Goal: Information Seeking & Learning: Learn about a topic

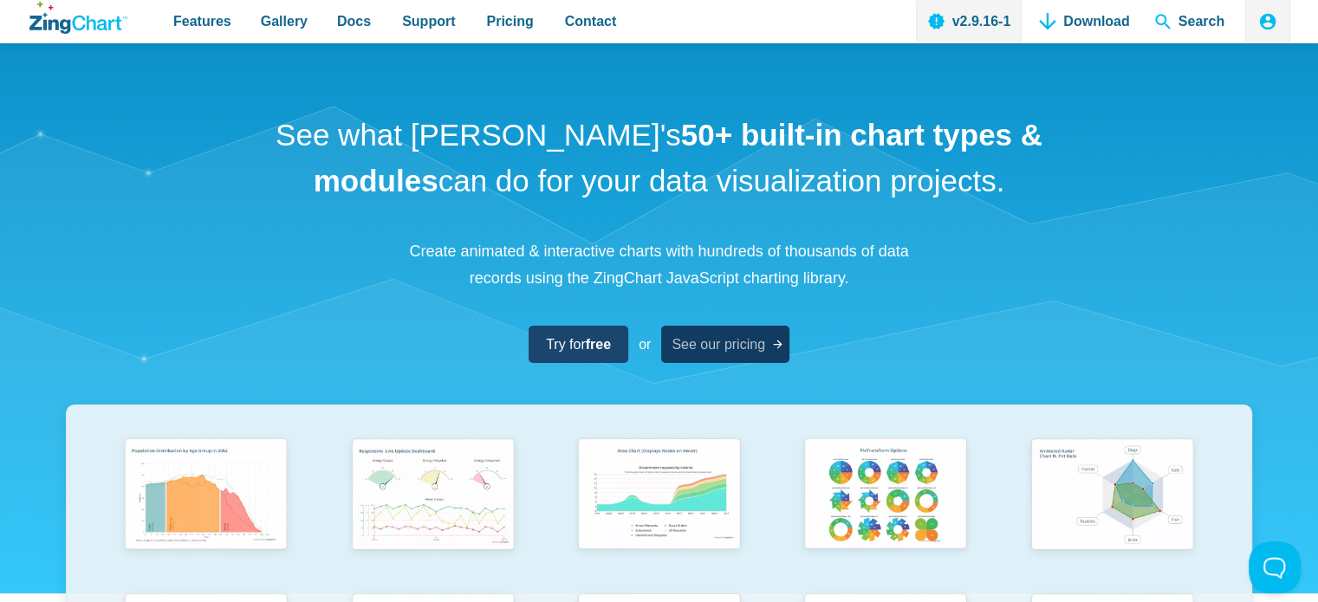
click at [754, 345] on span "See our pricing" at bounding box center [719, 344] width 94 height 23
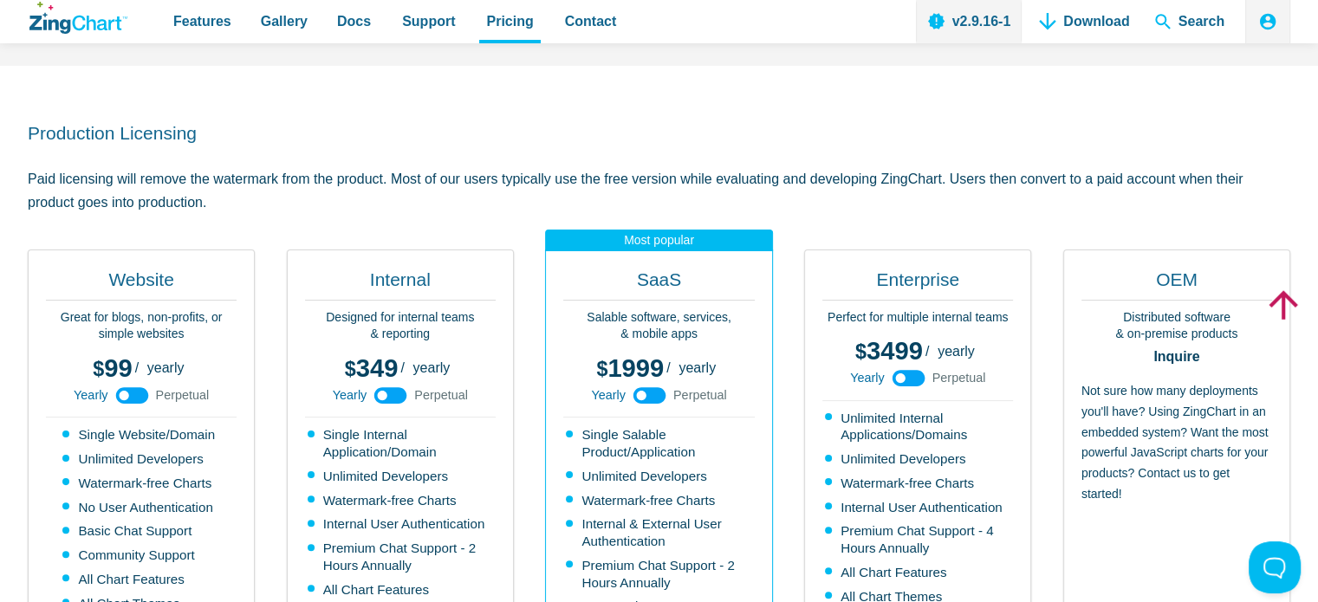
scroll to position [347, 0]
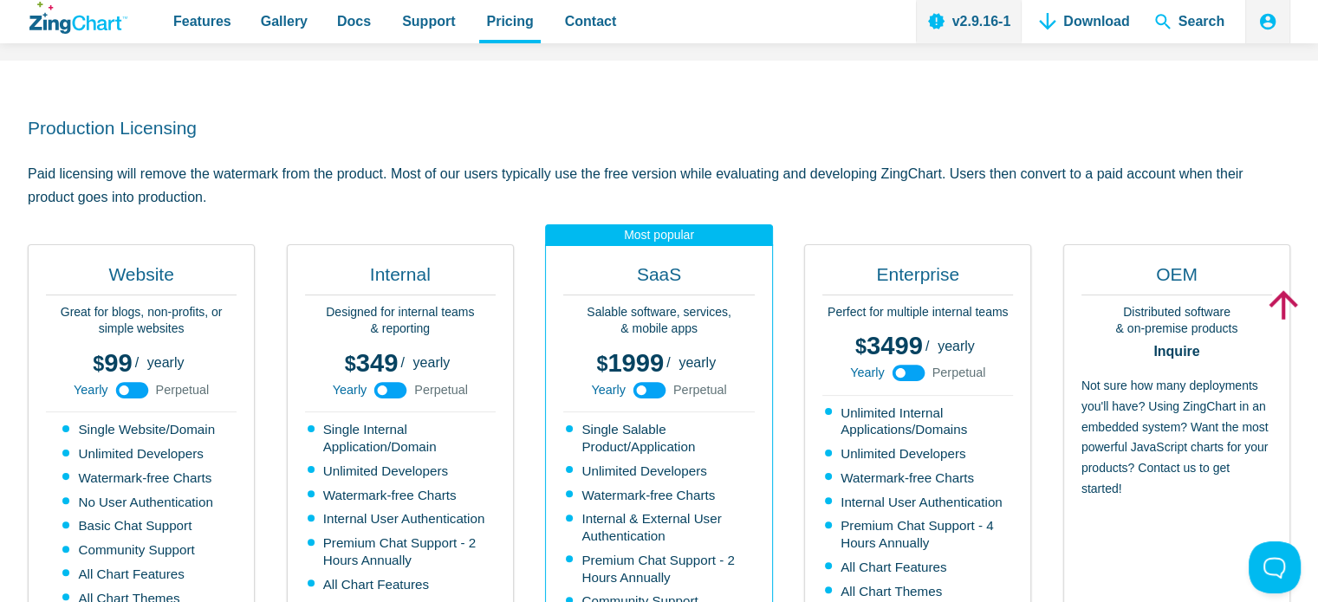
click at [115, 390] on use "App Content" at bounding box center [131, 390] width 33 height 16
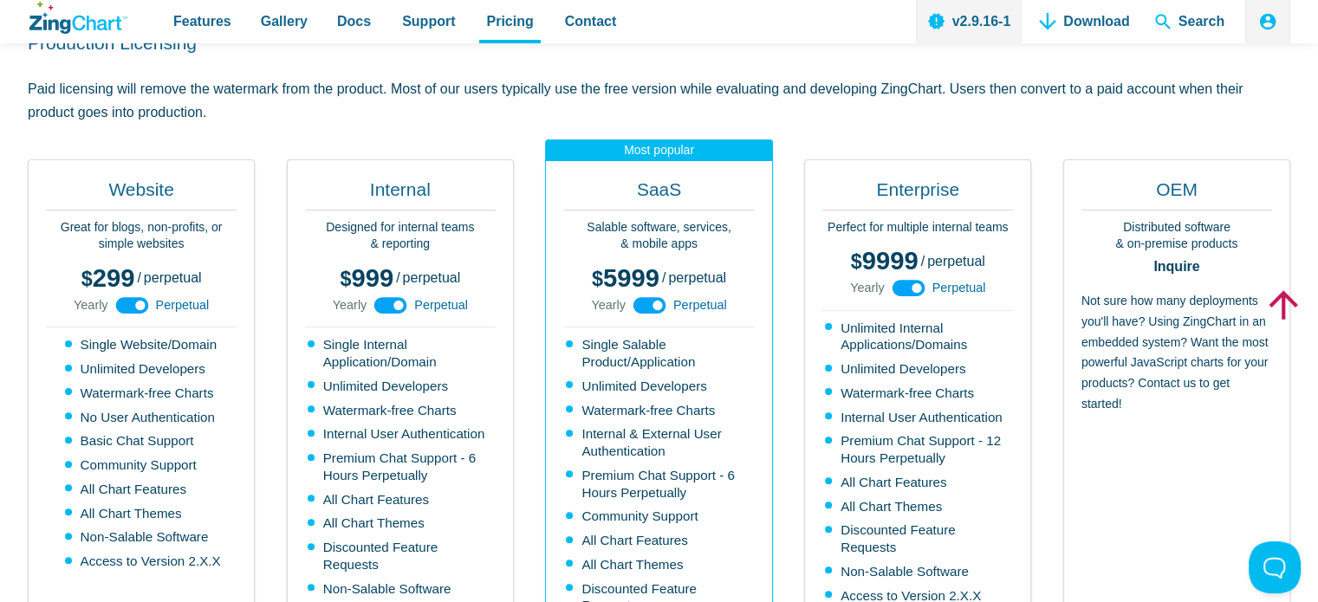
scroll to position [433, 0]
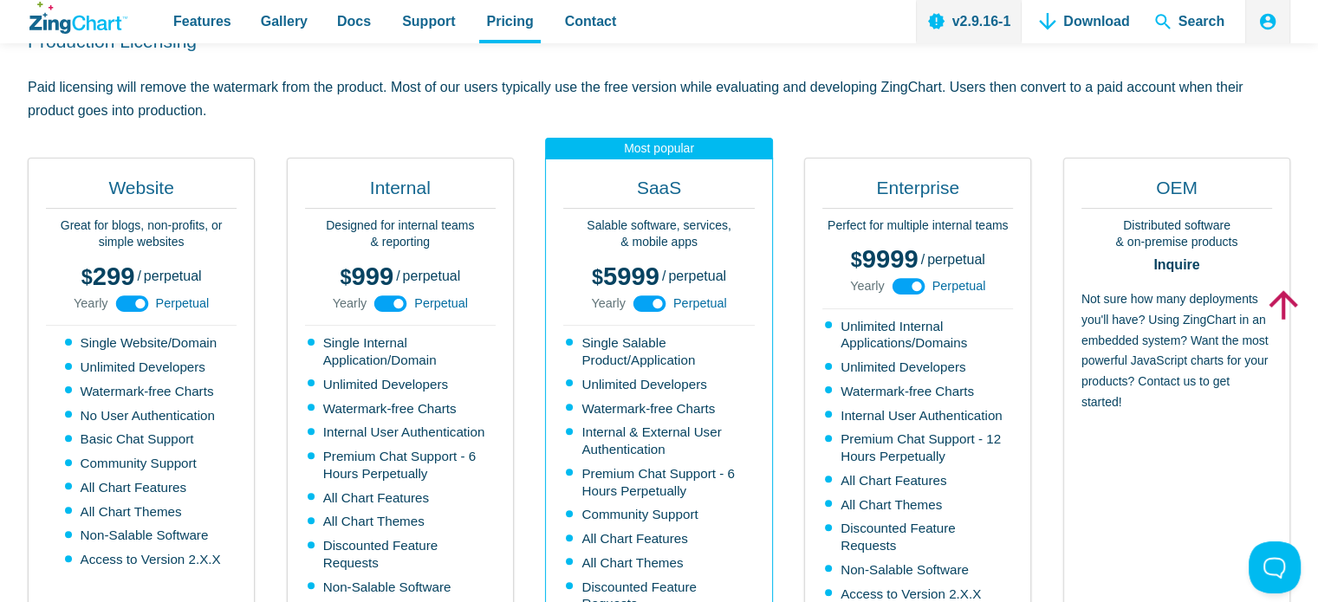
click at [146, 295] on icon "App Content" at bounding box center [132, 303] width 39 height 39
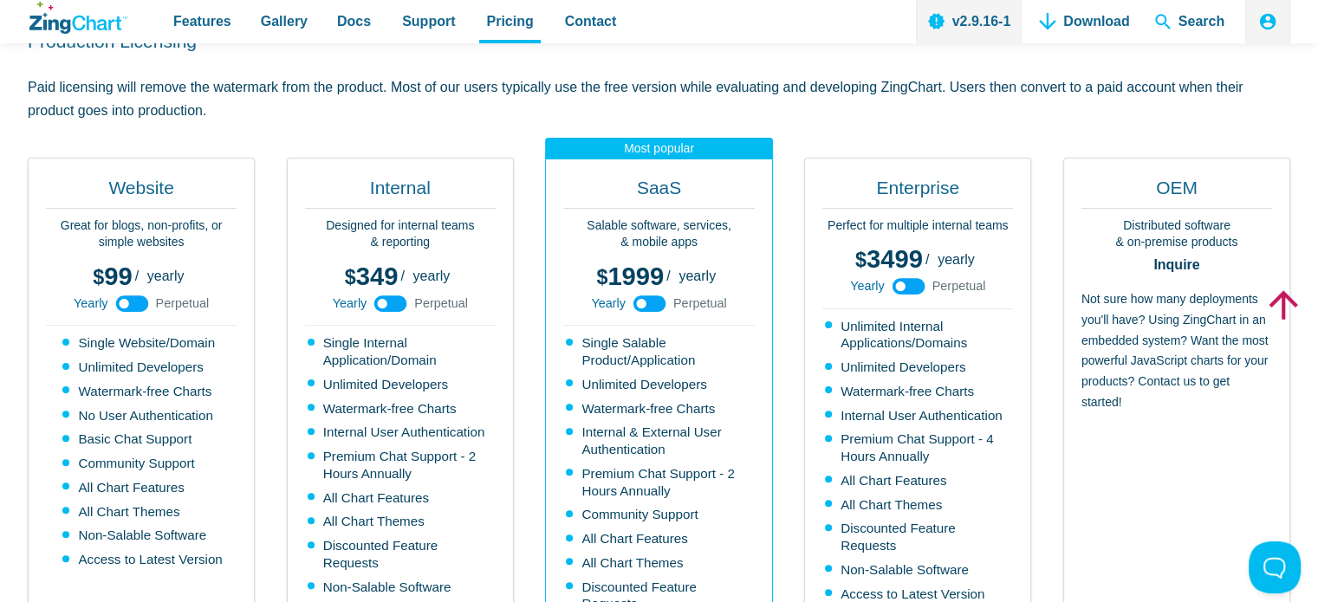
click at [146, 295] on icon "App Content" at bounding box center [132, 303] width 39 height 39
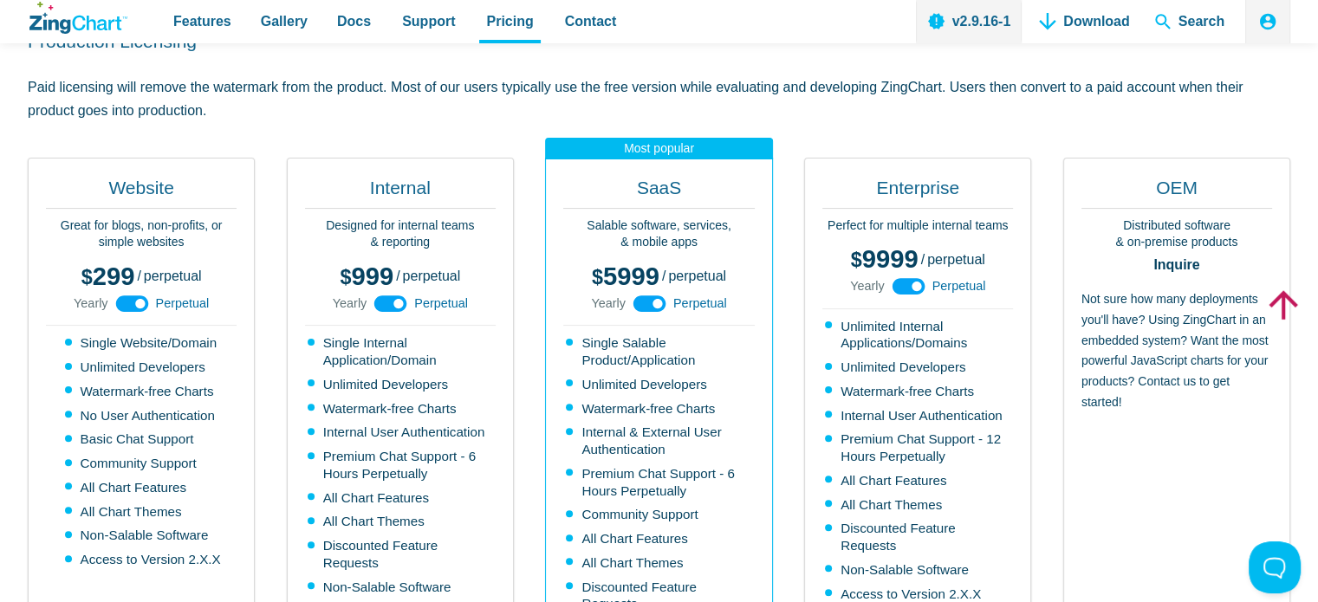
click at [146, 295] on icon "App Content" at bounding box center [132, 303] width 39 height 39
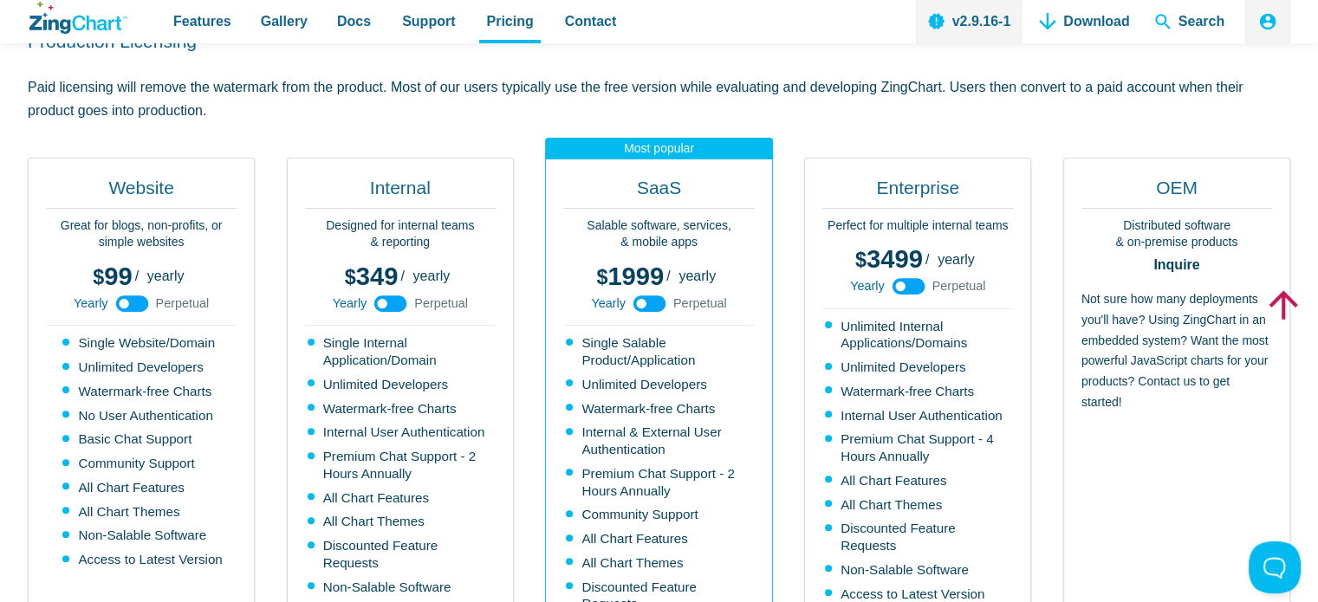
click at [146, 295] on icon "App Content" at bounding box center [132, 303] width 39 height 39
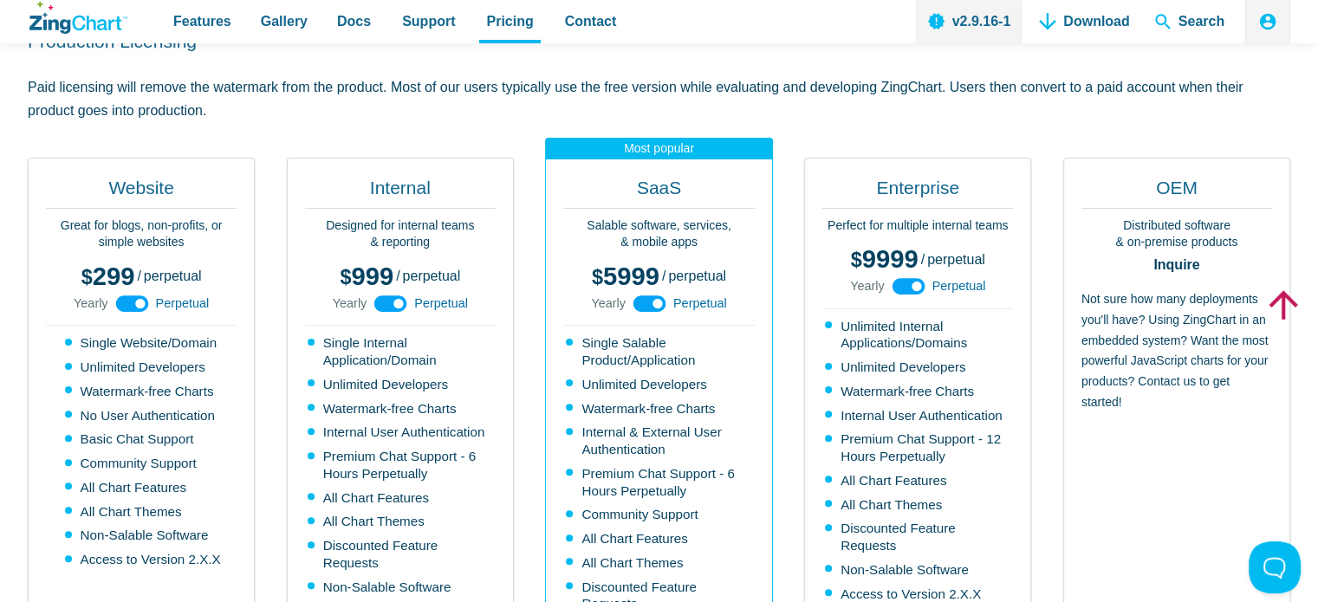
click at [146, 295] on icon "App Content" at bounding box center [132, 303] width 39 height 39
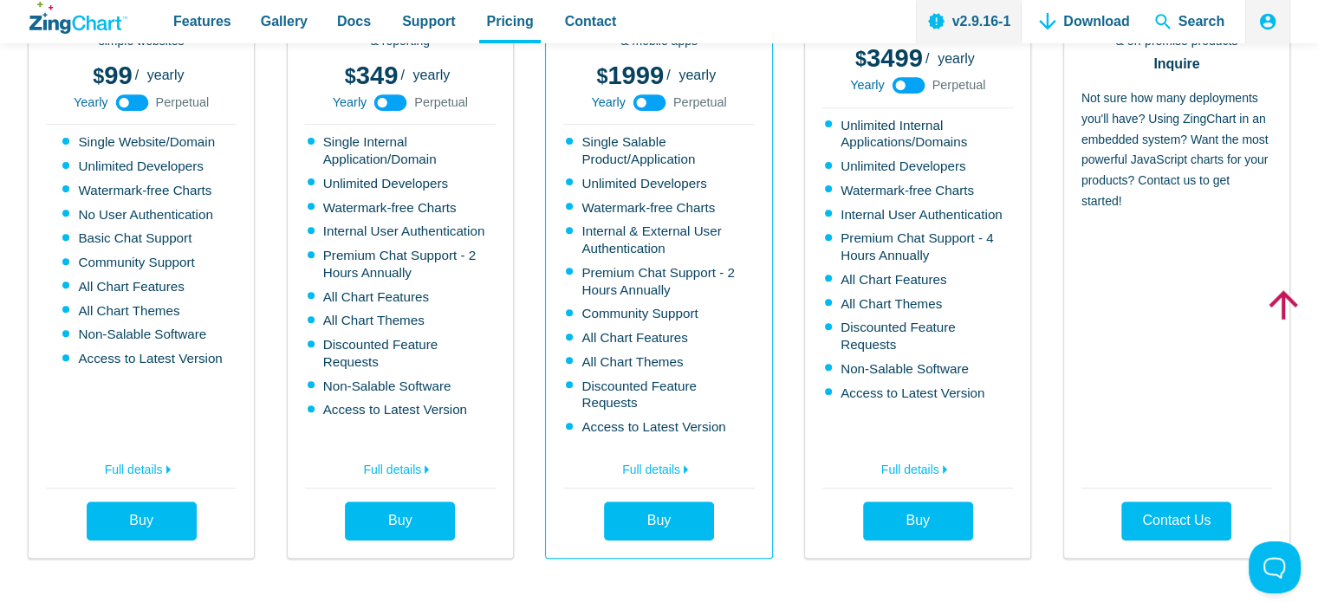
scroll to position [607, 0]
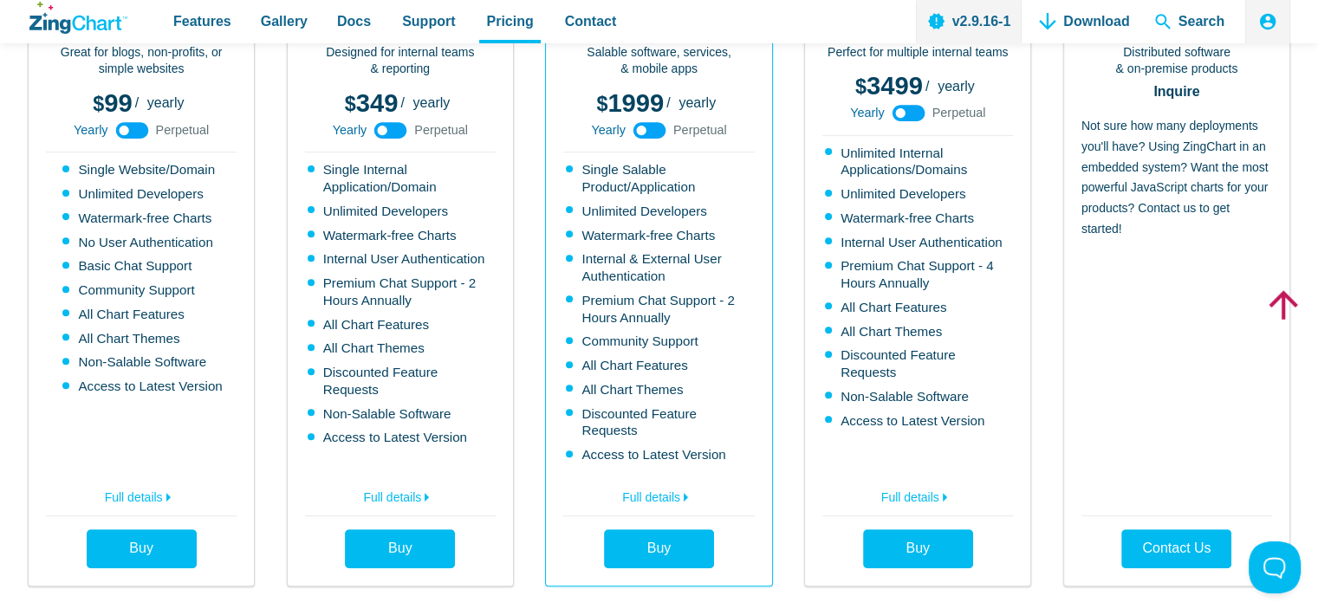
click at [139, 127] on use "App Content" at bounding box center [131, 130] width 33 height 16
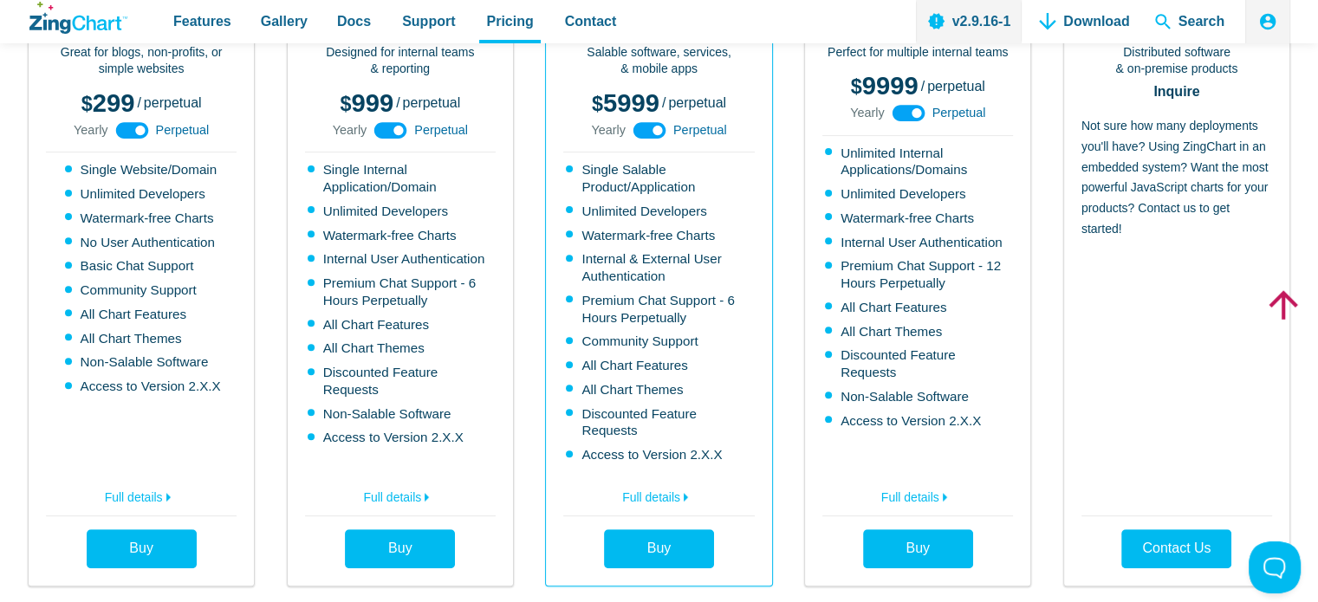
click at [139, 127] on icon "App Content" at bounding box center [132, 130] width 39 height 39
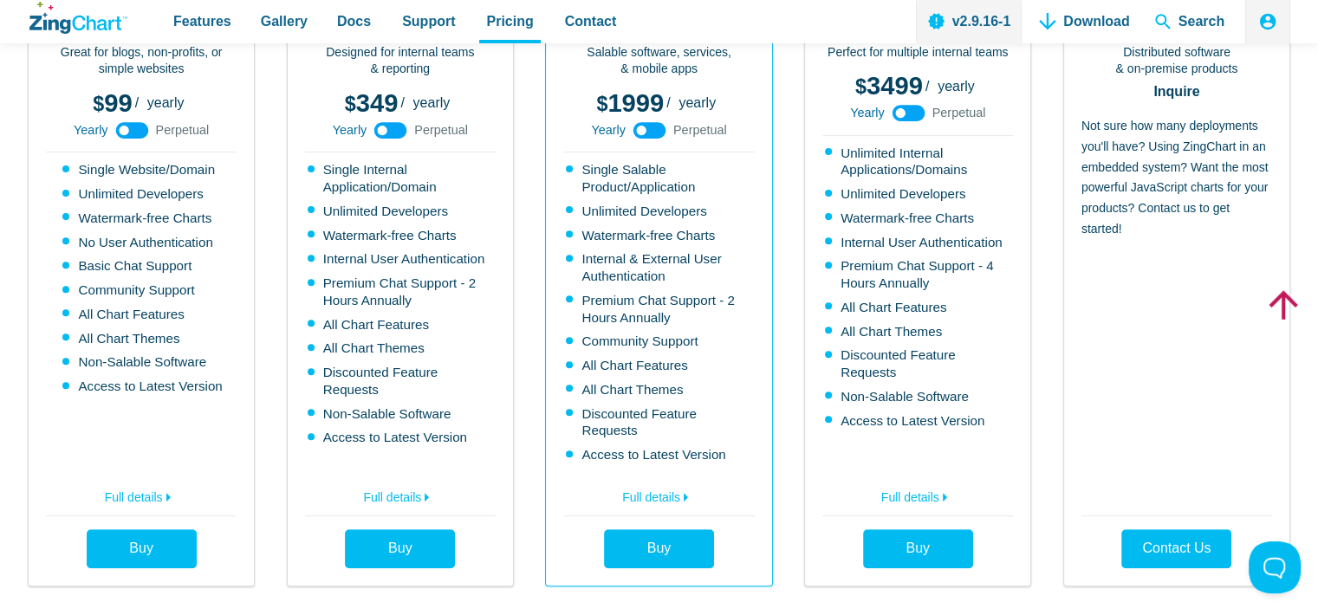
click at [139, 127] on use "App Content" at bounding box center [131, 130] width 33 height 16
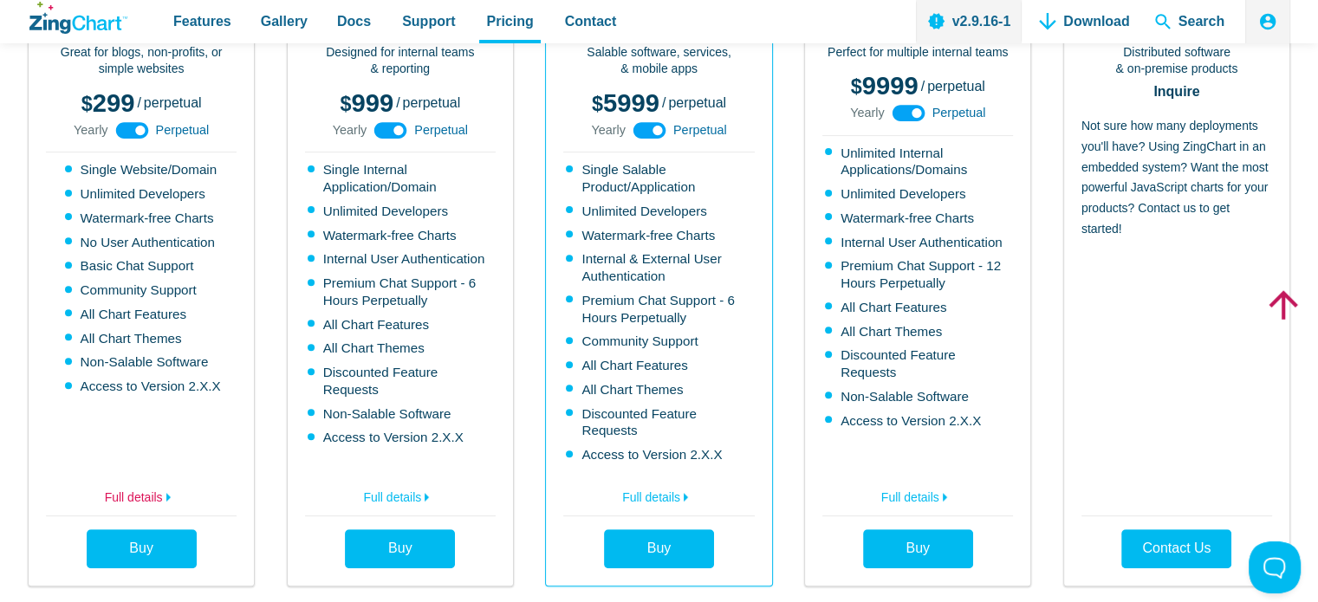
click at [178, 487] on icon "App Content" at bounding box center [168, 497] width 21 height 21
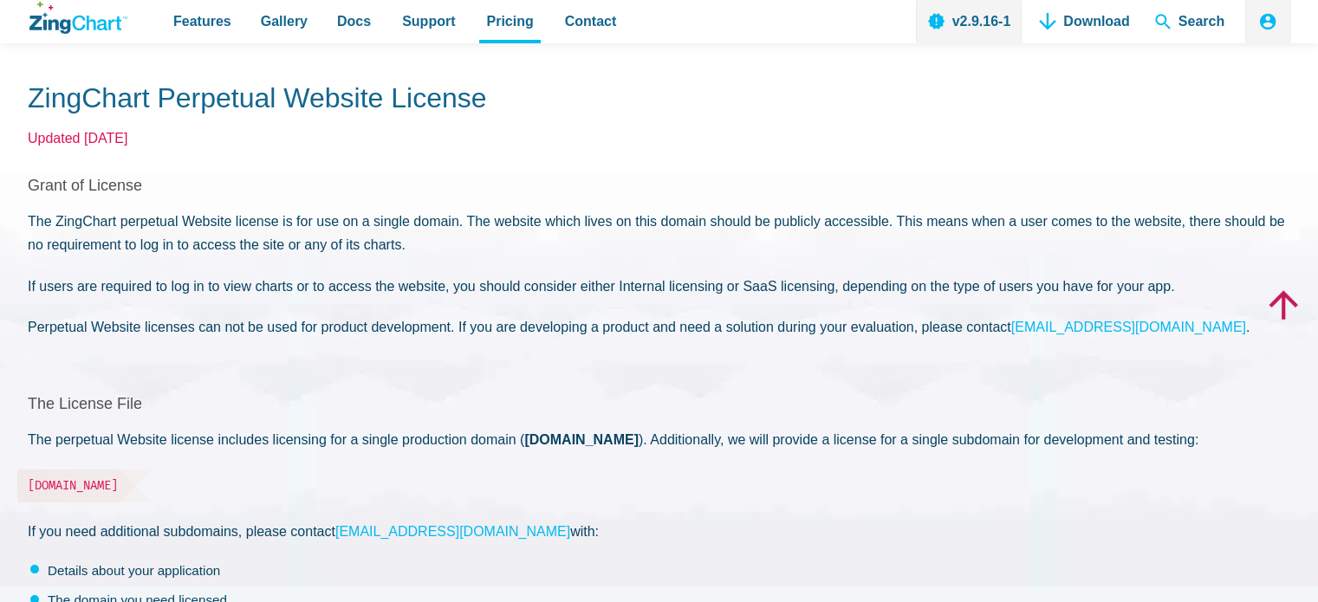
scroll to position [87, 0]
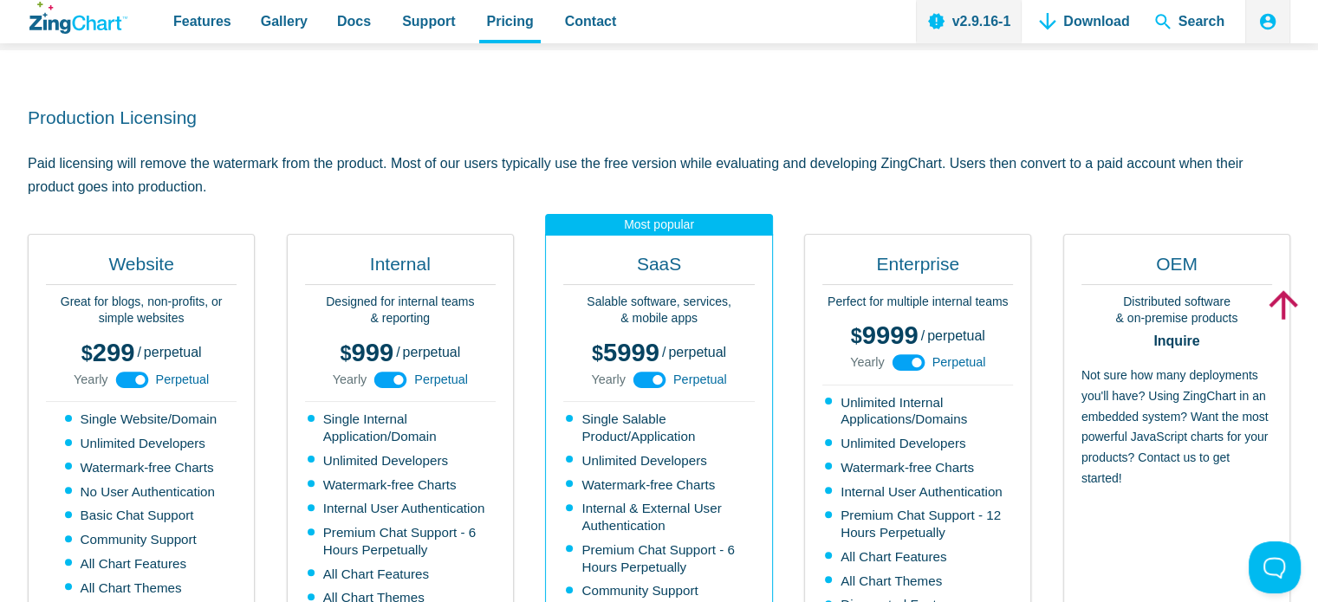
scroll to position [347, 0]
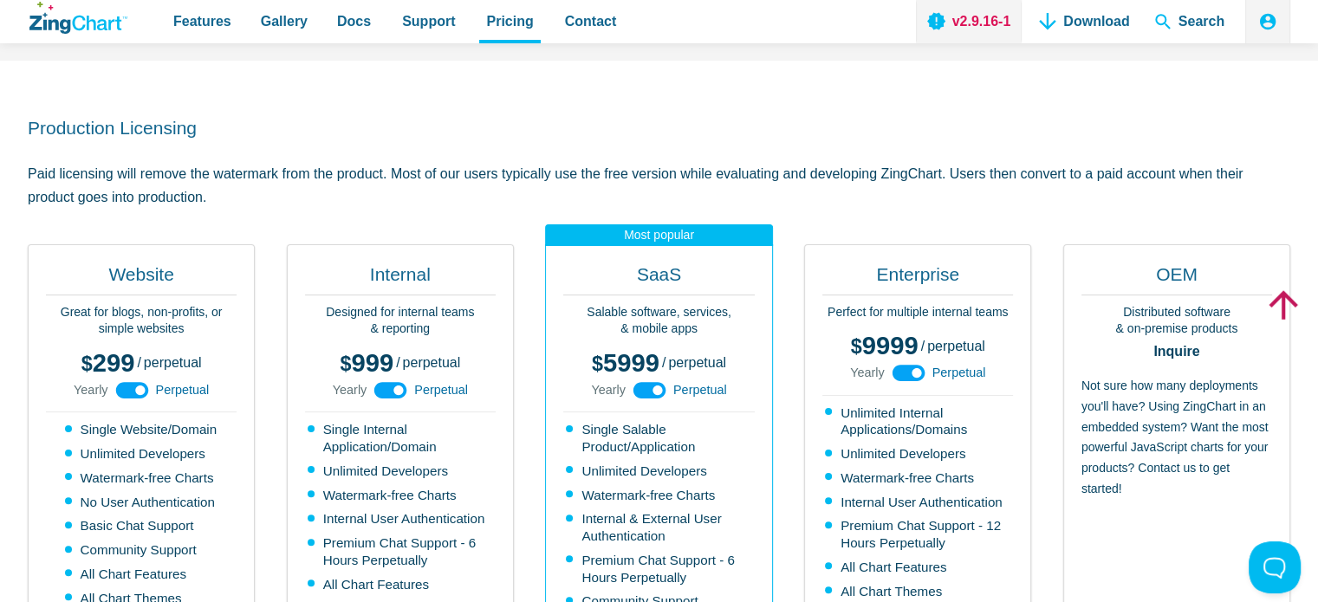
click at [965, 15] on link "v2.9.16-1" at bounding box center [969, 21] width 107 height 43
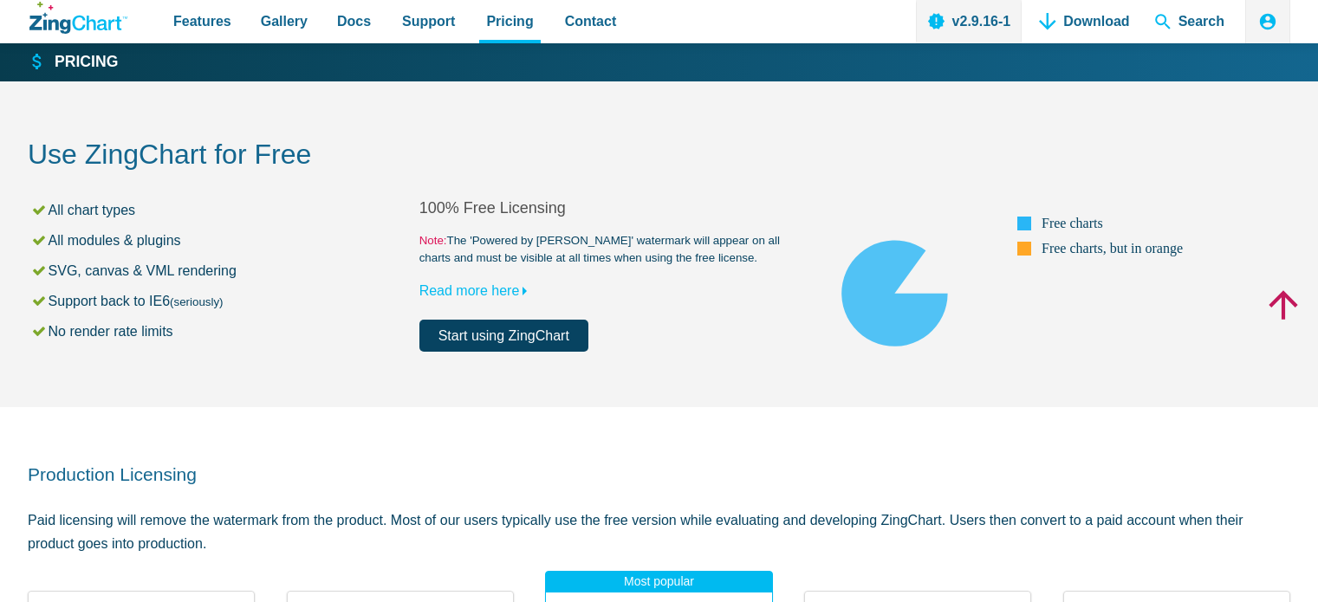
scroll to position [347, 0]
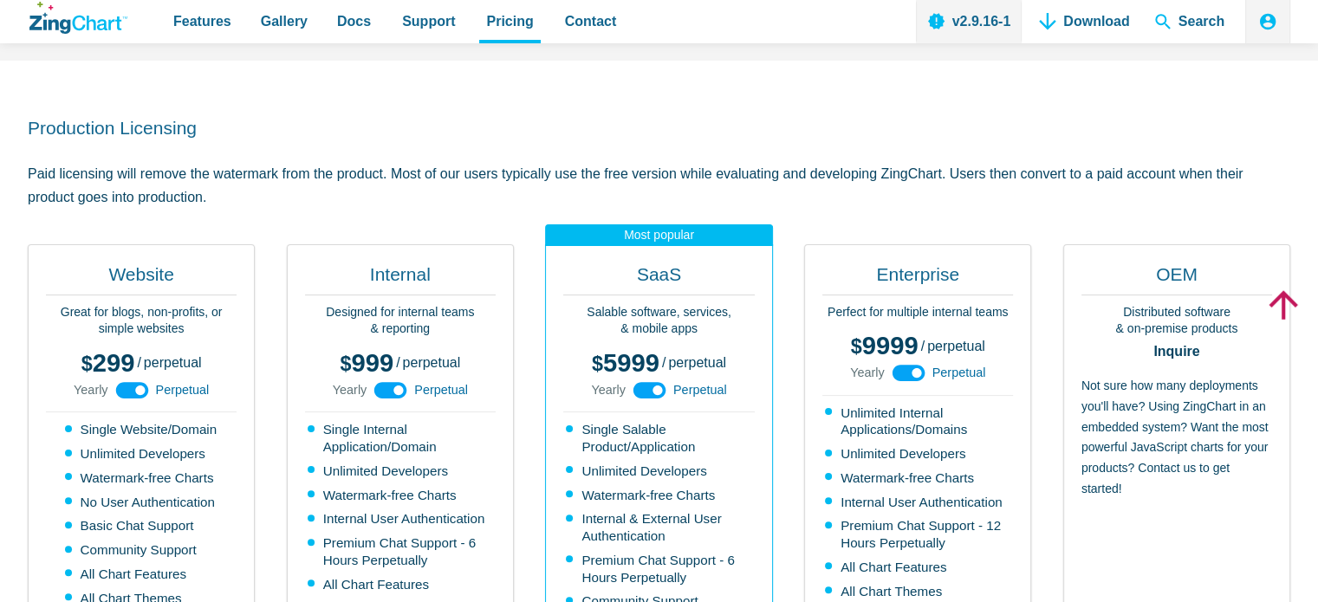
click at [150, 398] on div "99 299 / yearly perpetual Yearly Perpetual" at bounding box center [141, 379] width 191 height 68
click at [142, 392] on use "App Content" at bounding box center [131, 390] width 33 height 16
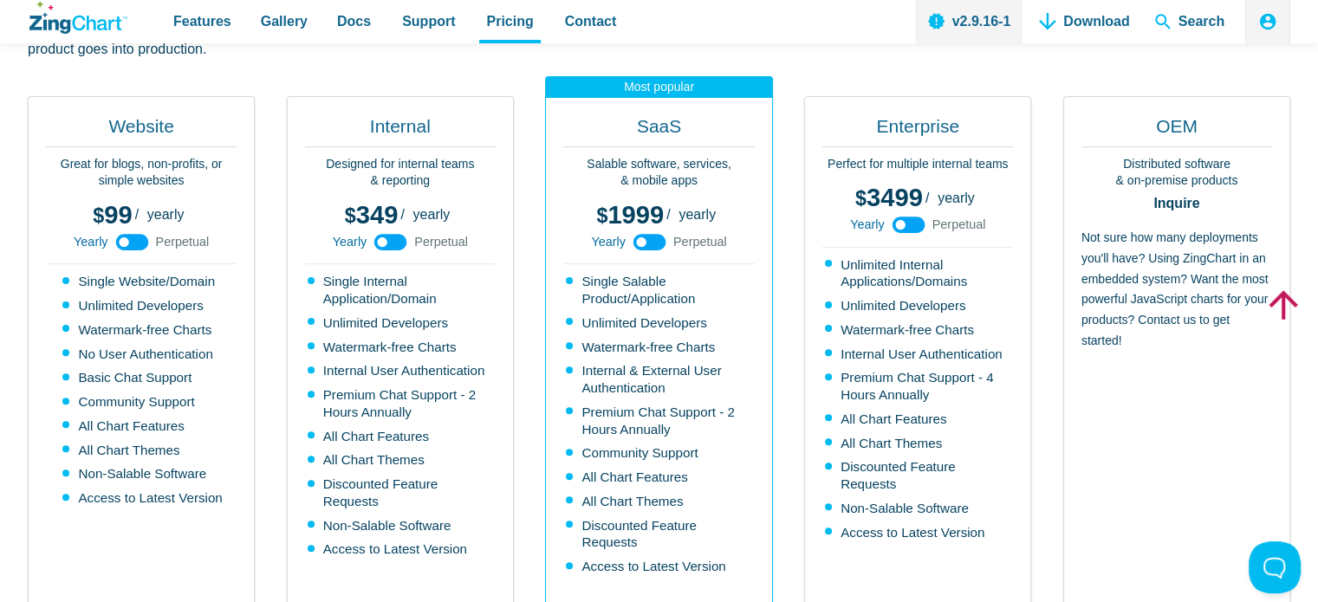
scroll to position [520, 0]
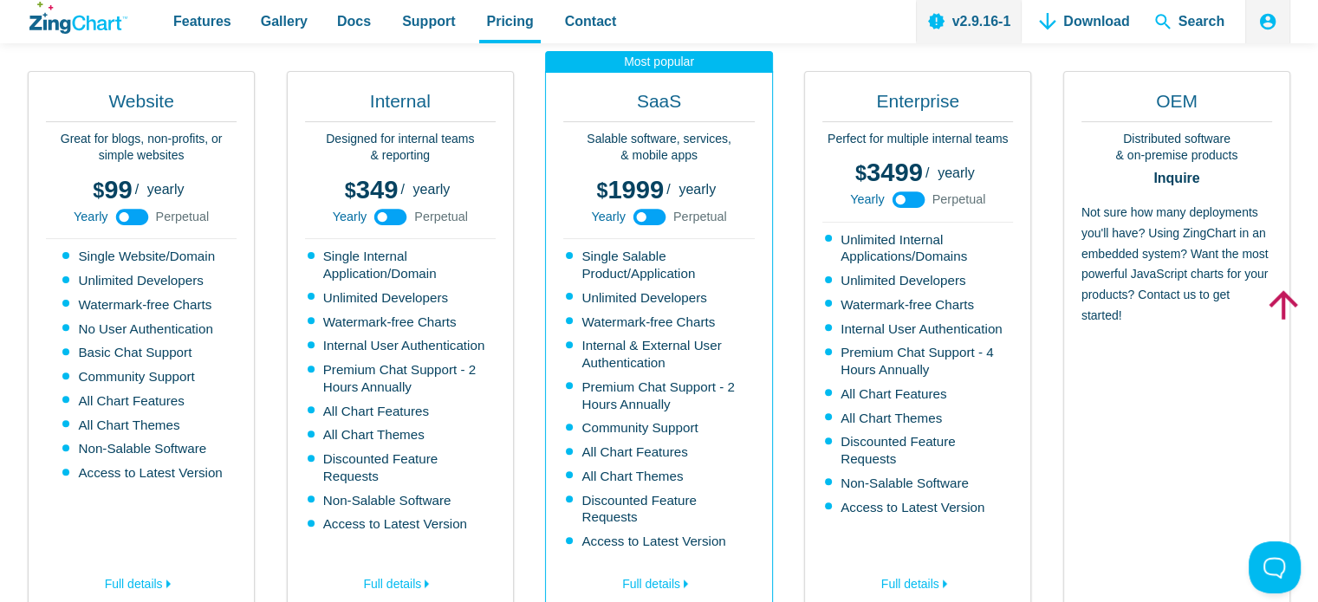
click at [138, 220] on use "App Content" at bounding box center [131, 217] width 33 height 16
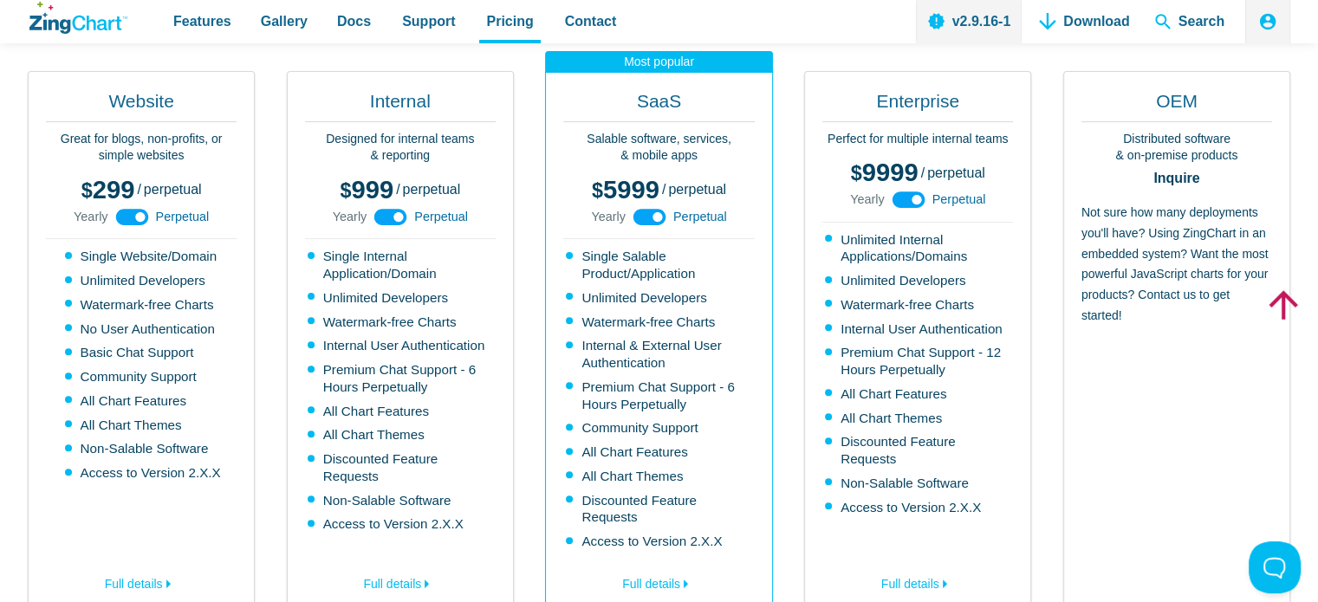
click at [138, 220] on use "App Content" at bounding box center [131, 217] width 33 height 16
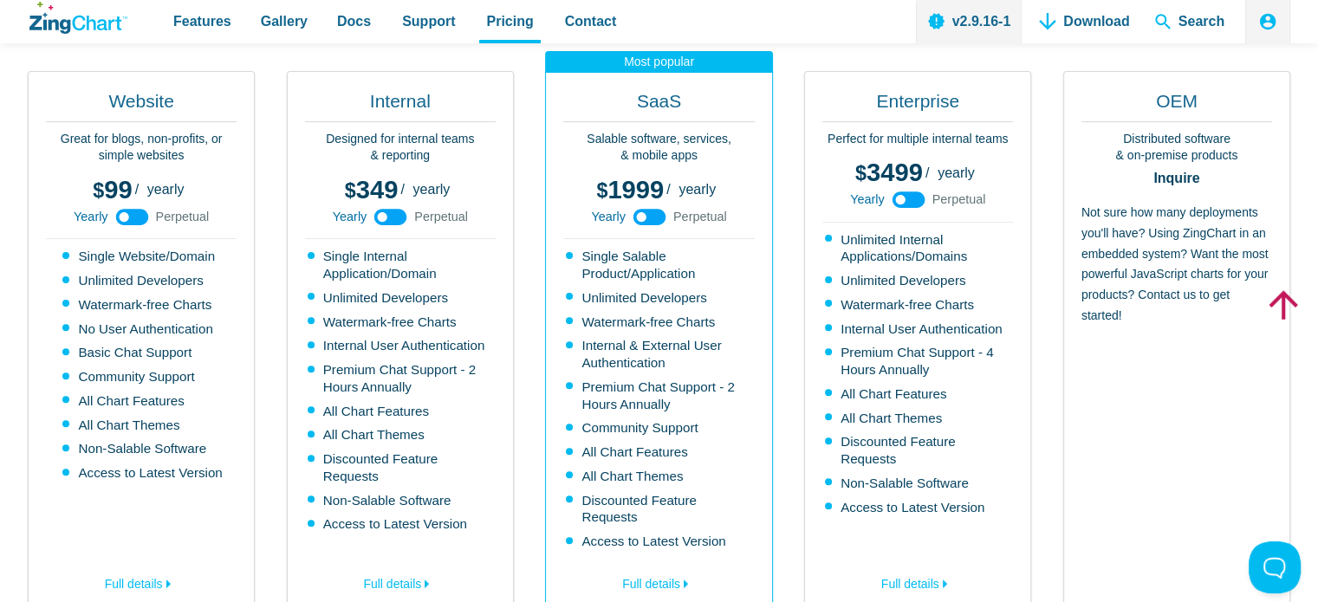
click at [138, 220] on use "App Content" at bounding box center [131, 217] width 33 height 16
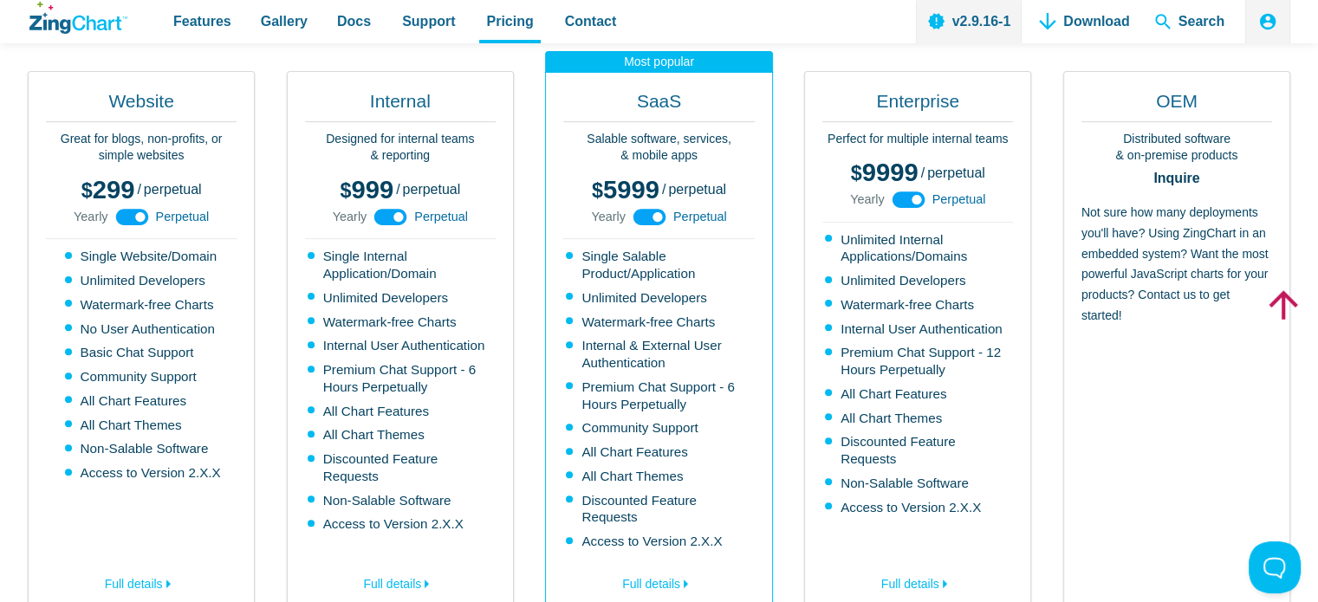
click at [138, 220] on use "App Content" at bounding box center [131, 217] width 33 height 16
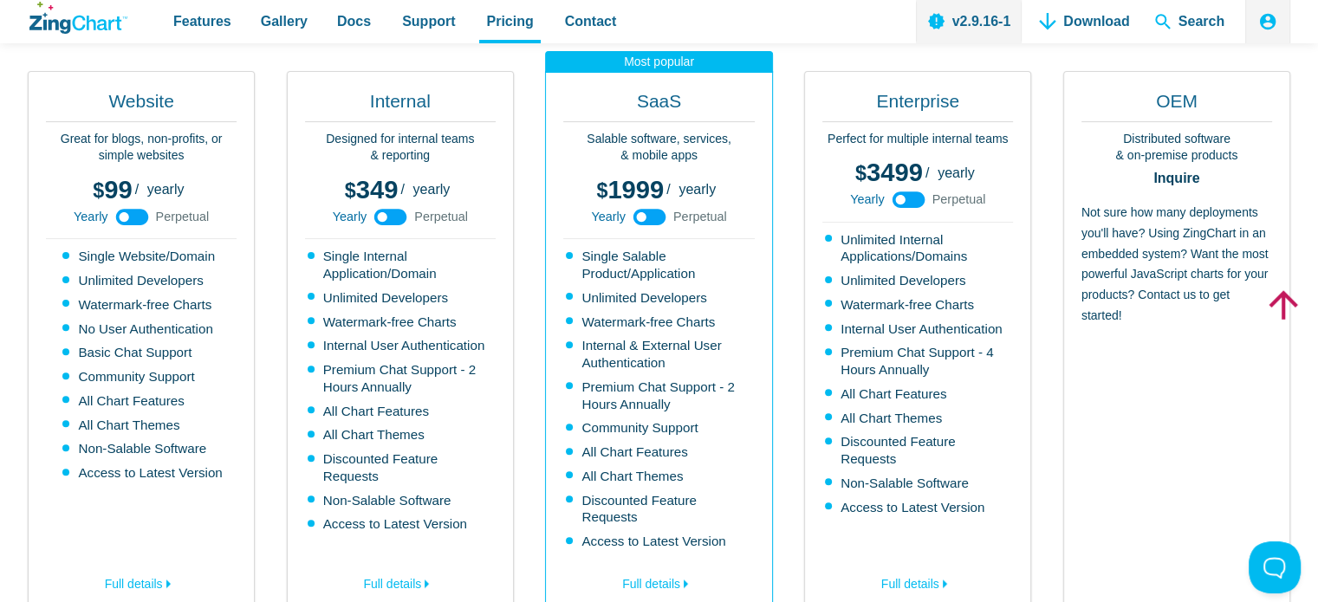
click at [138, 220] on use "App Content" at bounding box center [131, 217] width 33 height 16
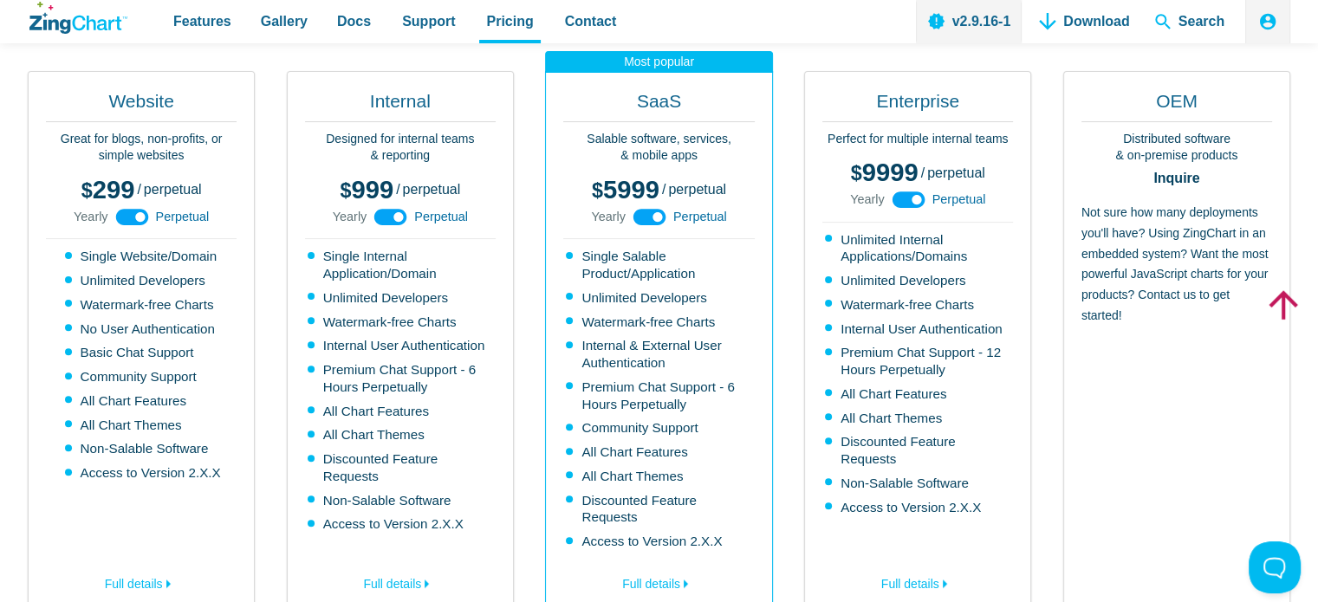
scroll to position [780, 0]
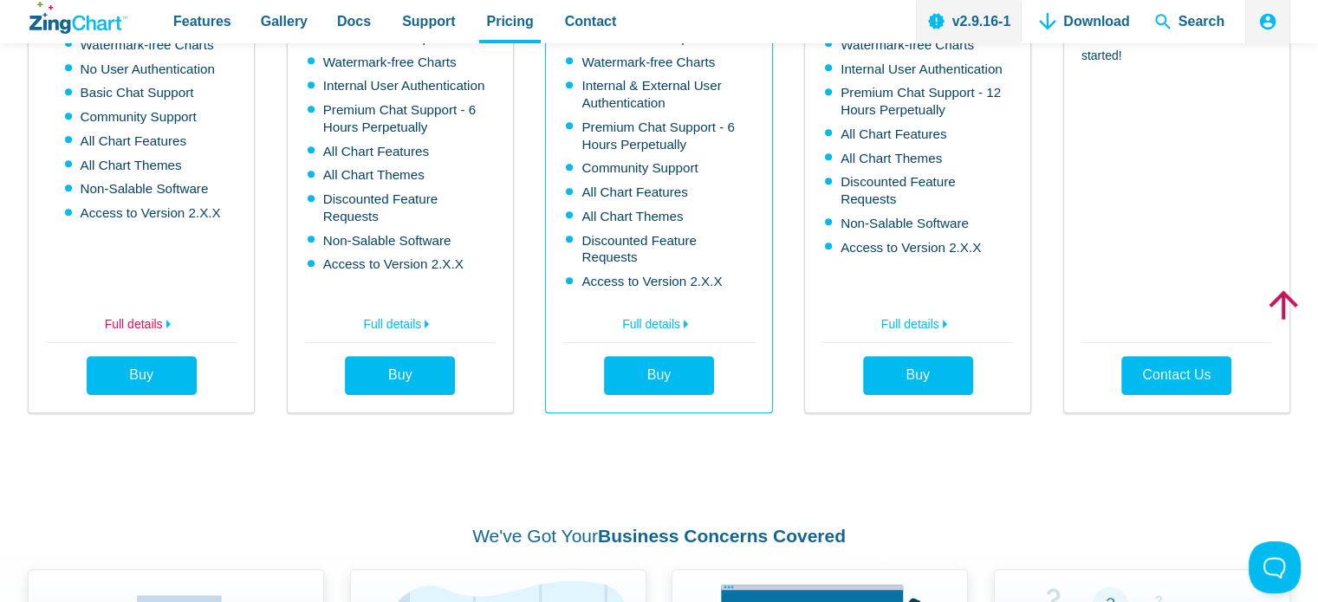
click at [146, 308] on link "Full details" at bounding box center [141, 322] width 191 height 28
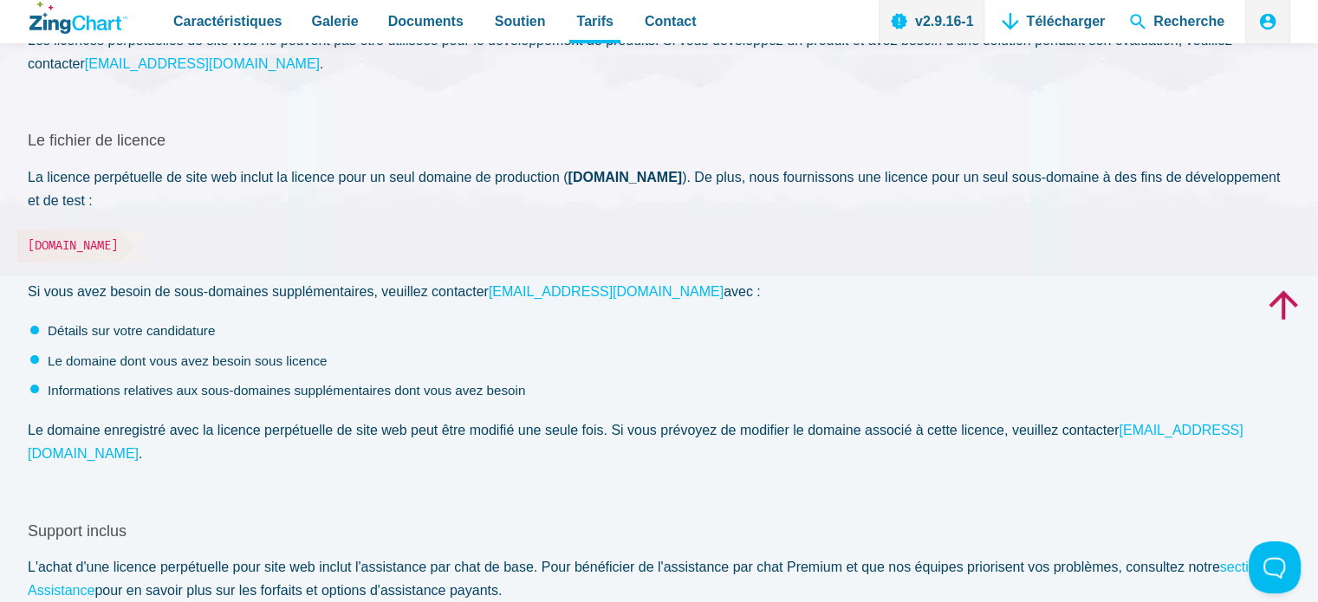
scroll to position [330, 0]
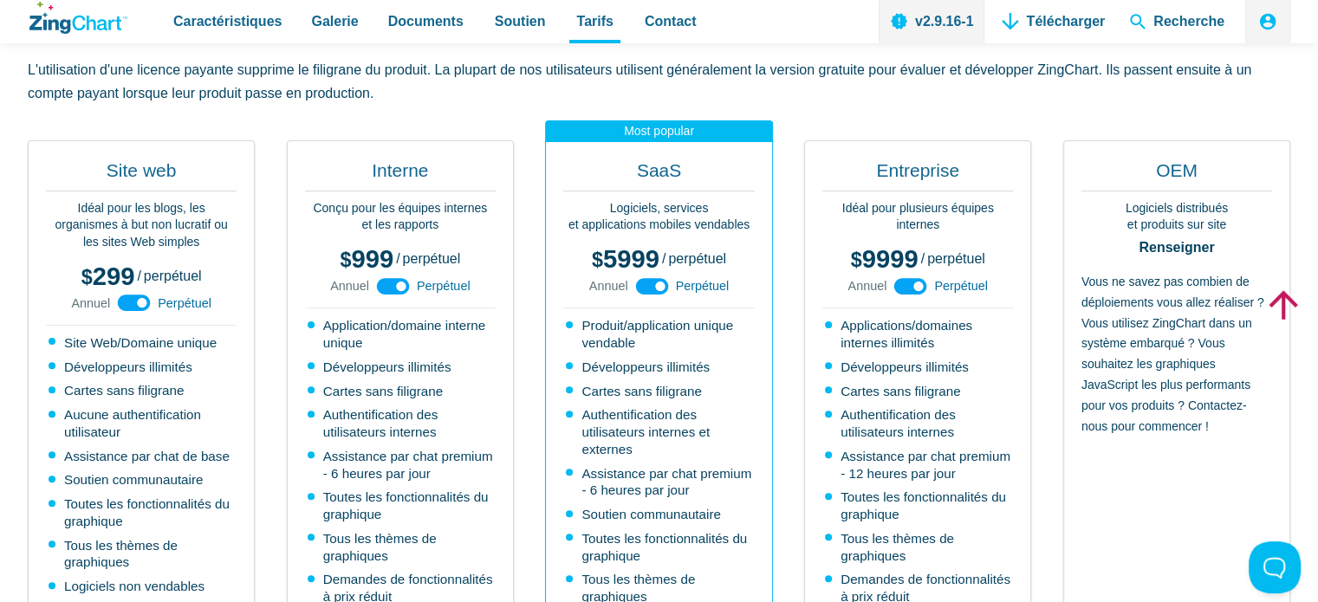
scroll to position [728, 0]
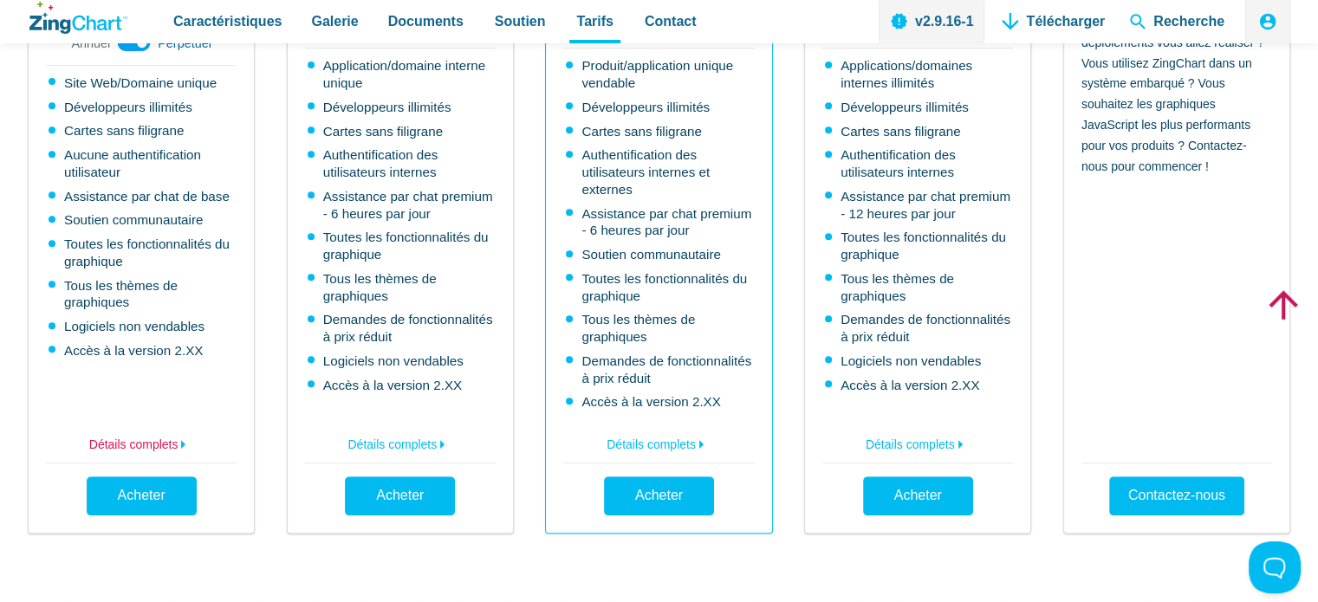
click at [156, 443] on font "Détails complets" at bounding box center [133, 445] width 89 height 14
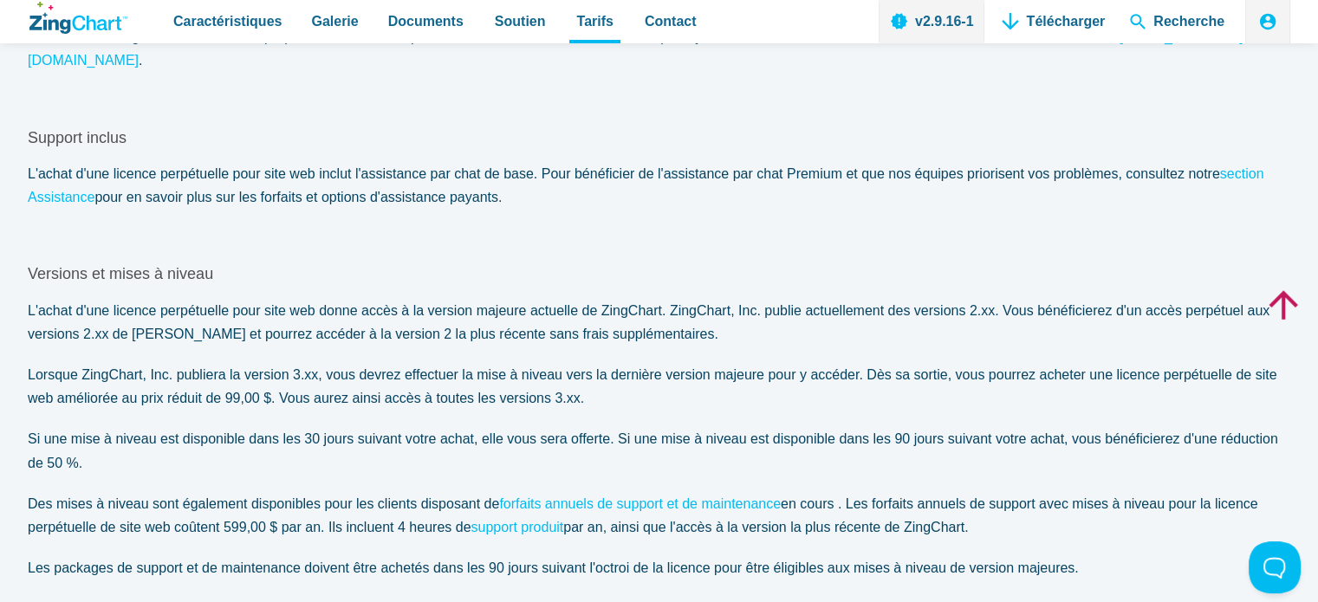
scroll to position [780, 0]
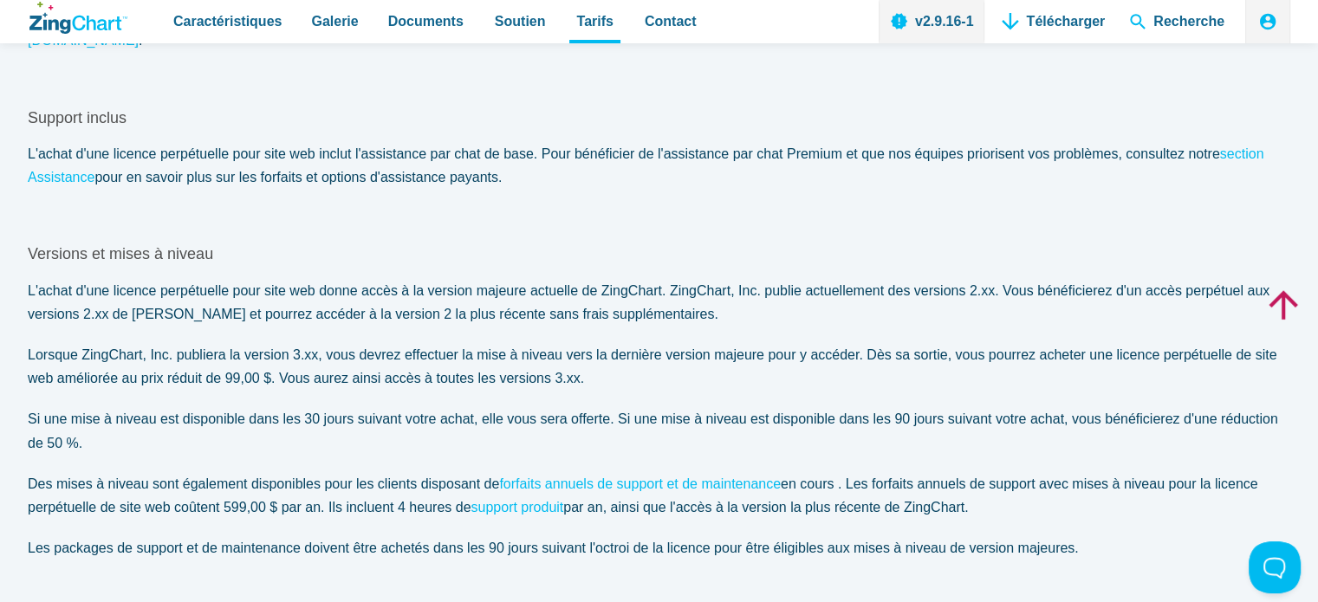
click at [749, 445] on section "Versions et mises à niveau L'achat d'une licence perpétuelle pour site web donn…" at bounding box center [659, 401] width 1262 height 315
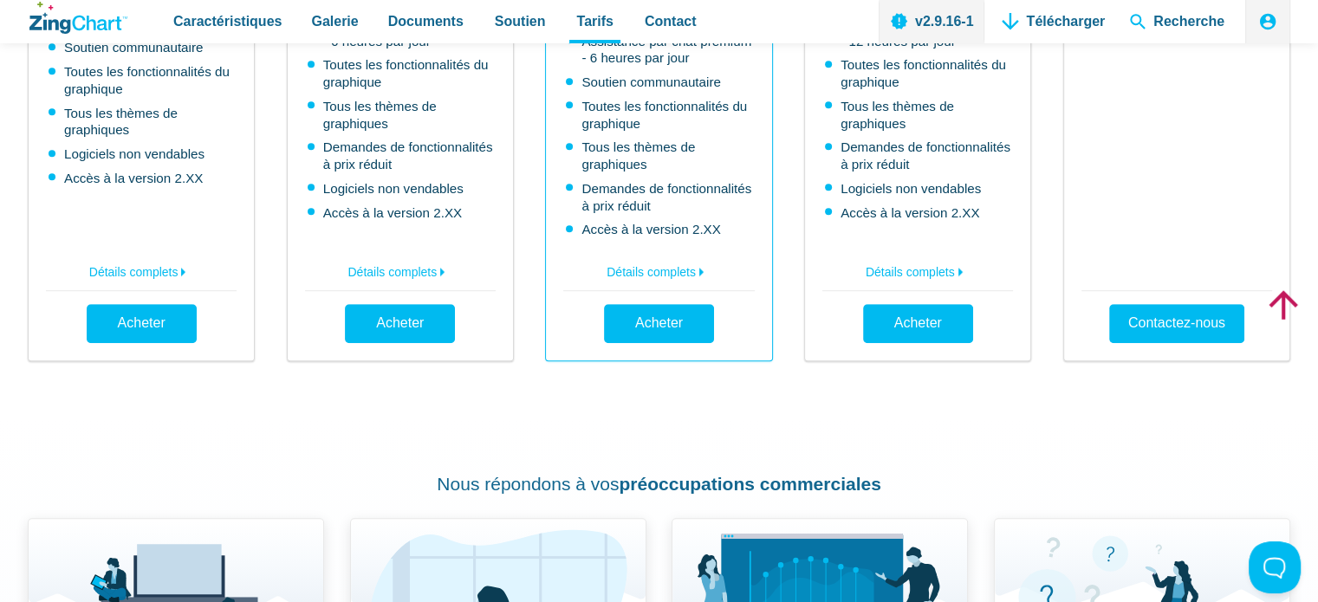
scroll to position [880, 0]
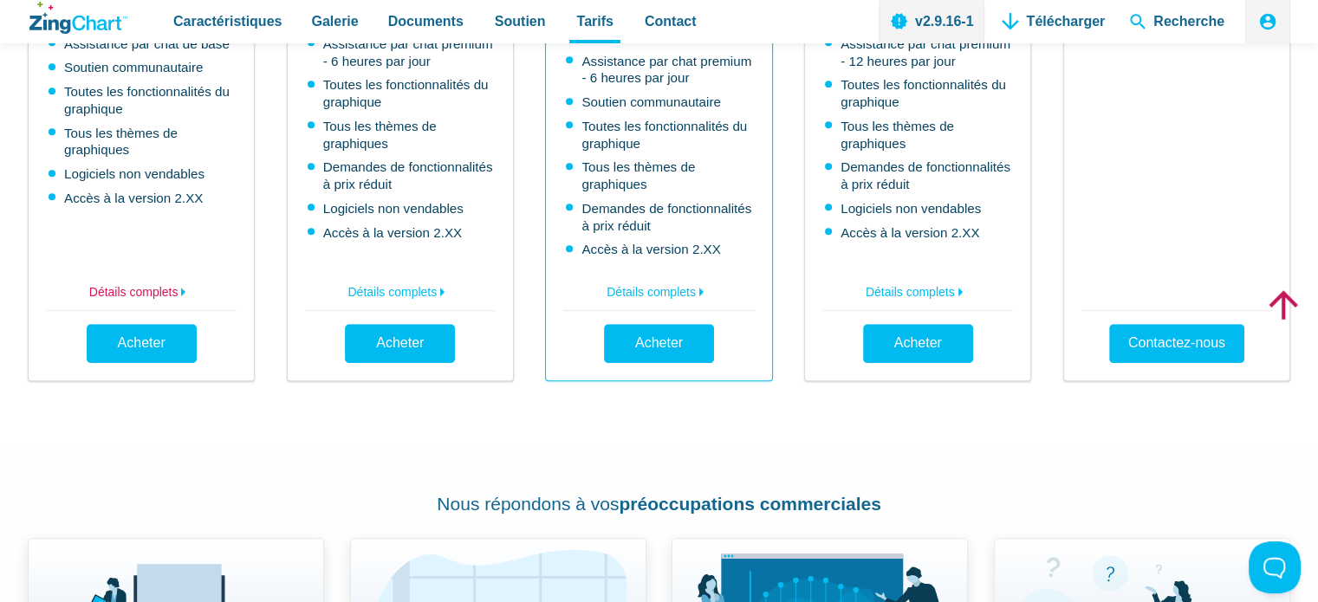
click at [153, 291] on font "Détails complets" at bounding box center [133, 292] width 89 height 14
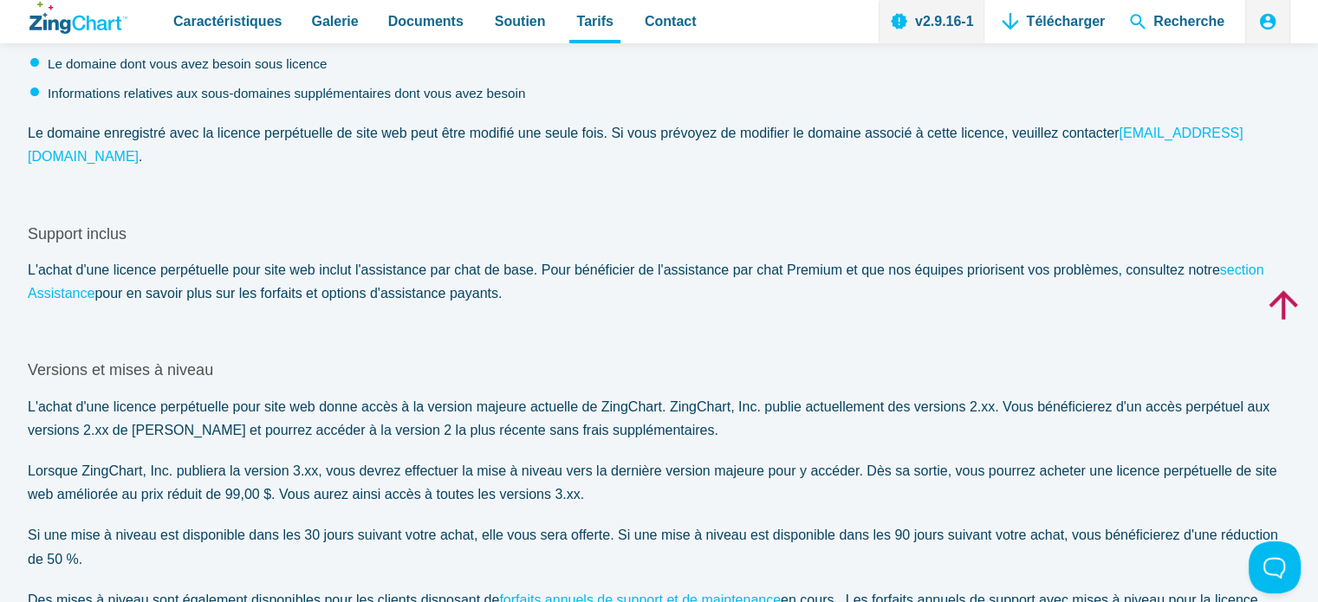
scroll to position [693, 0]
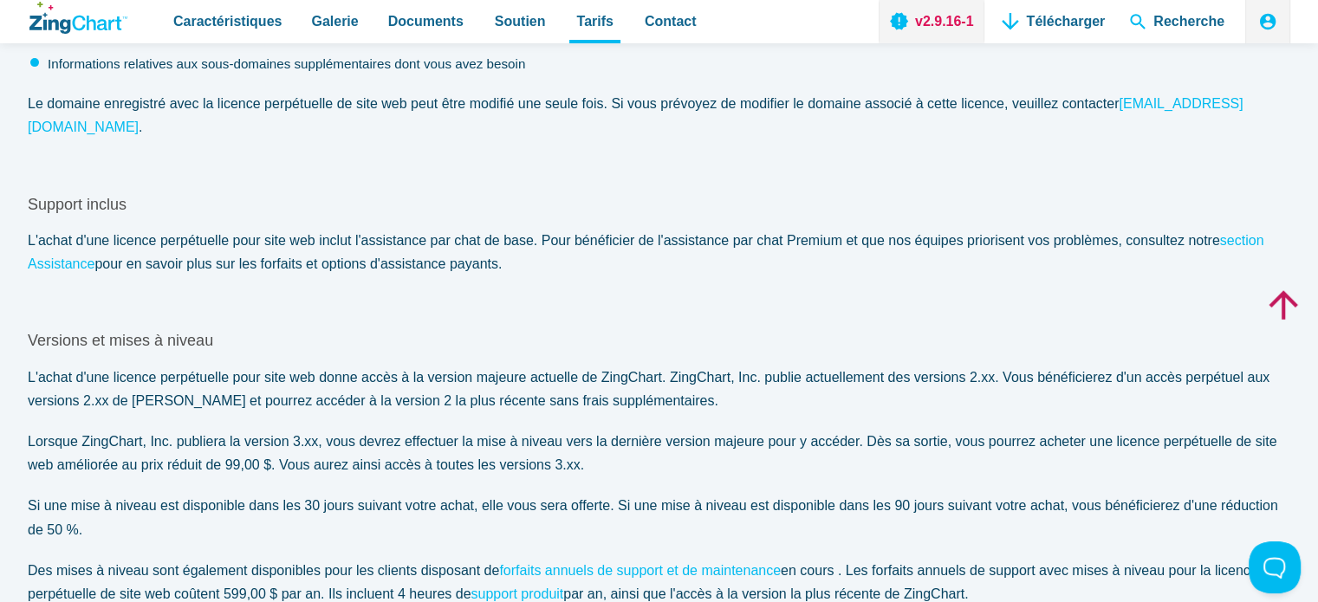
click at [925, 19] on link "v2.9.16-1" at bounding box center [932, 21] width 107 height 43
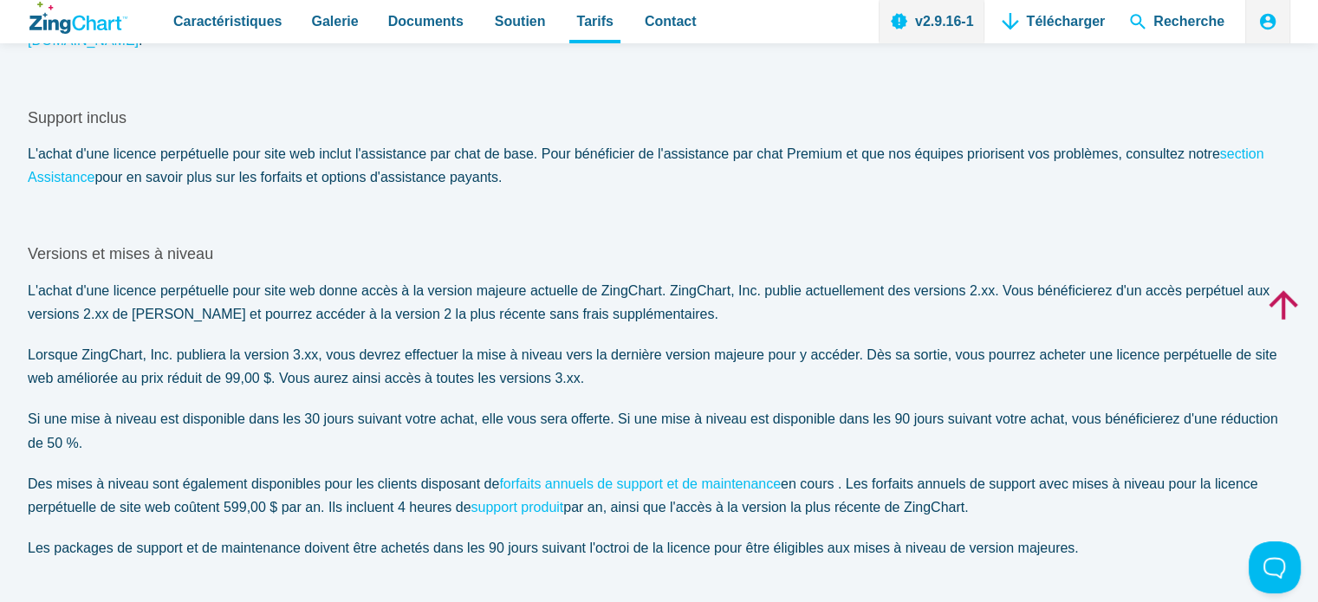
scroll to position [866, 0]
